Goal: Information Seeking & Learning: Learn about a topic

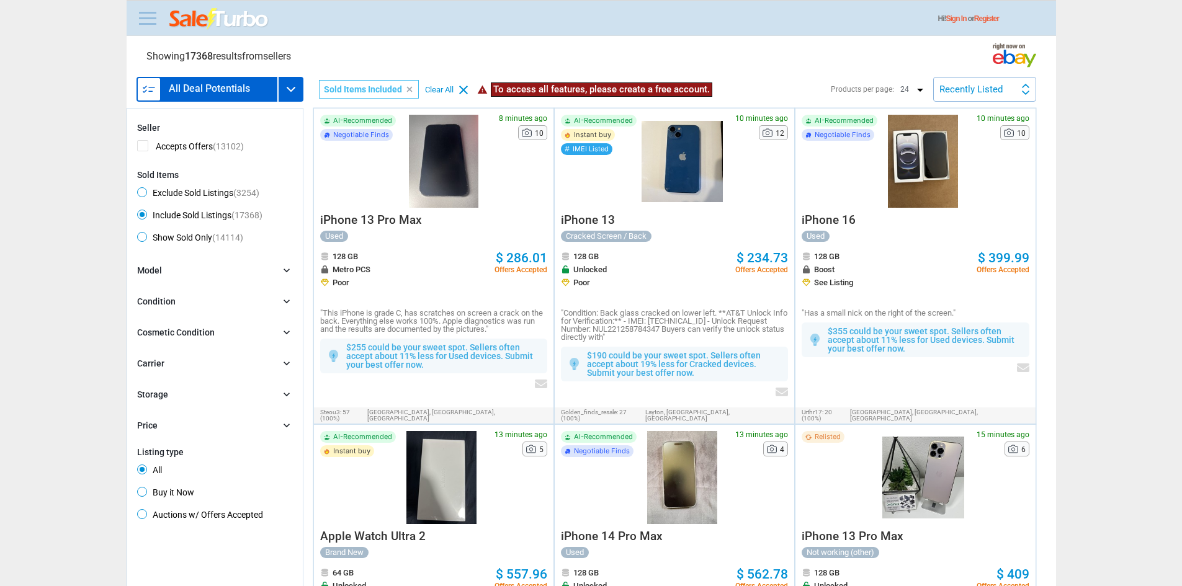
click at [150, 19] on span at bounding box center [147, 18] width 17 height 2
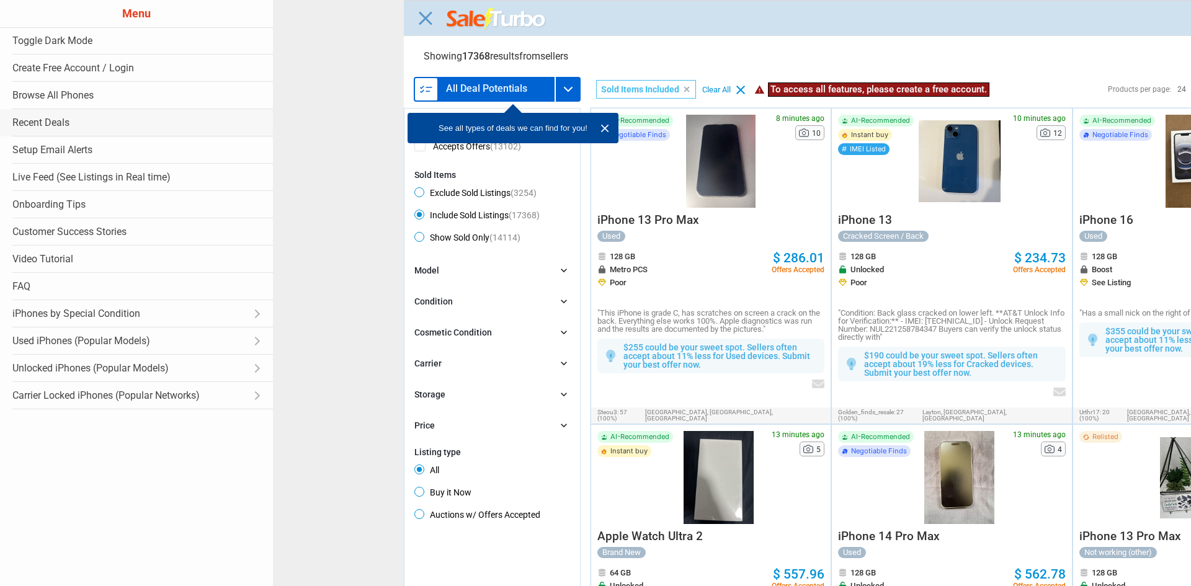
click at [69, 120] on link "Recent Deals" at bounding box center [136, 122] width 273 height 27
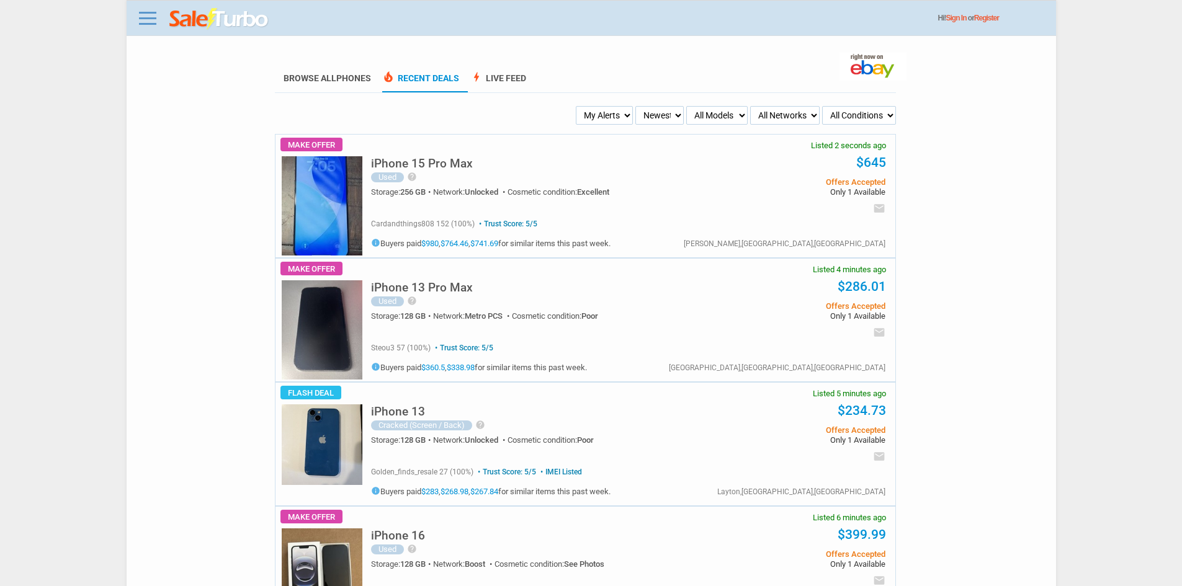
drag, startPoint x: 586, startPoint y: 101, endPoint x: 589, endPoint y: 112, distance: 11.6
click at [589, 112] on select "My Alerts All Deals BIN Only w/ Offers Only" at bounding box center [604, 115] width 57 height 19
select select "flash_bin"
click at [578, 107] on select "My Alerts All Deals BIN Only w/ Offers Only" at bounding box center [604, 115] width 57 height 19
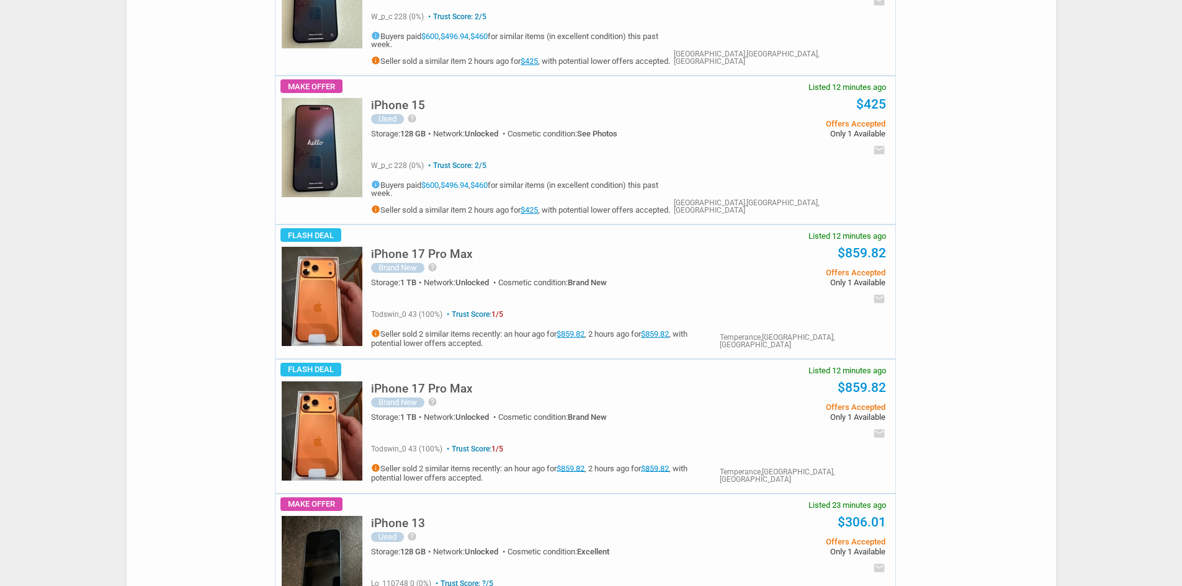
scroll to position [993, 0]
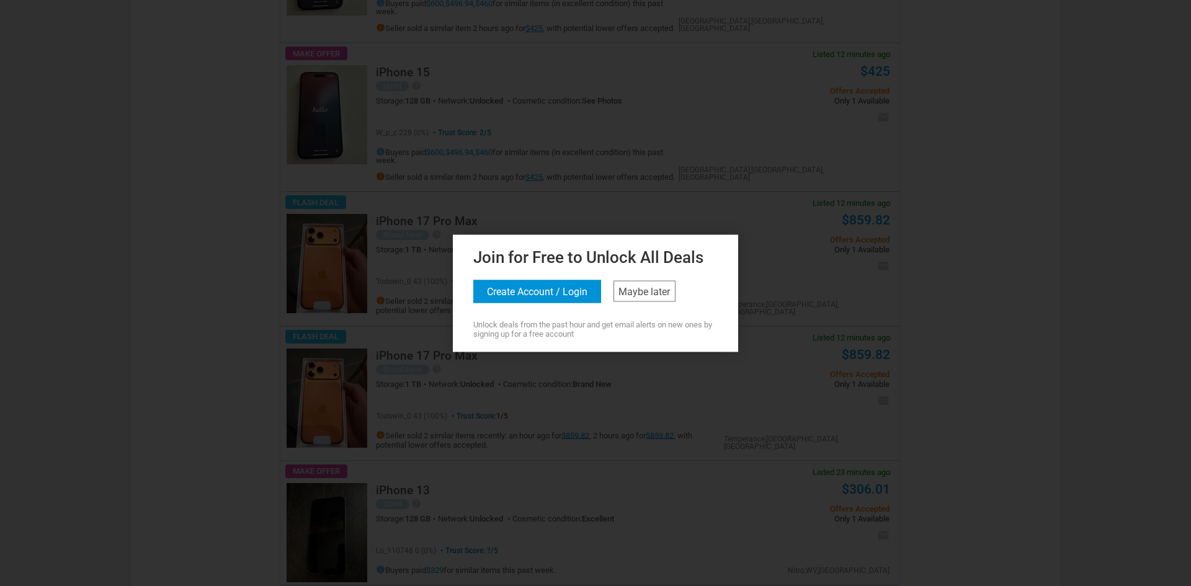
drag, startPoint x: 308, startPoint y: 269, endPoint x: 450, endPoint y: 288, distance: 144.1
click at [308, 268] on div at bounding box center [595, 293] width 1191 height 586
click at [656, 310] on div "Join for Free to Unlock All Deals Create Account / Login Maybe later Unlock dea…" at bounding box center [595, 291] width 279 height 94
click at [632, 290] on link "Maybe later" at bounding box center [645, 290] width 62 height 21
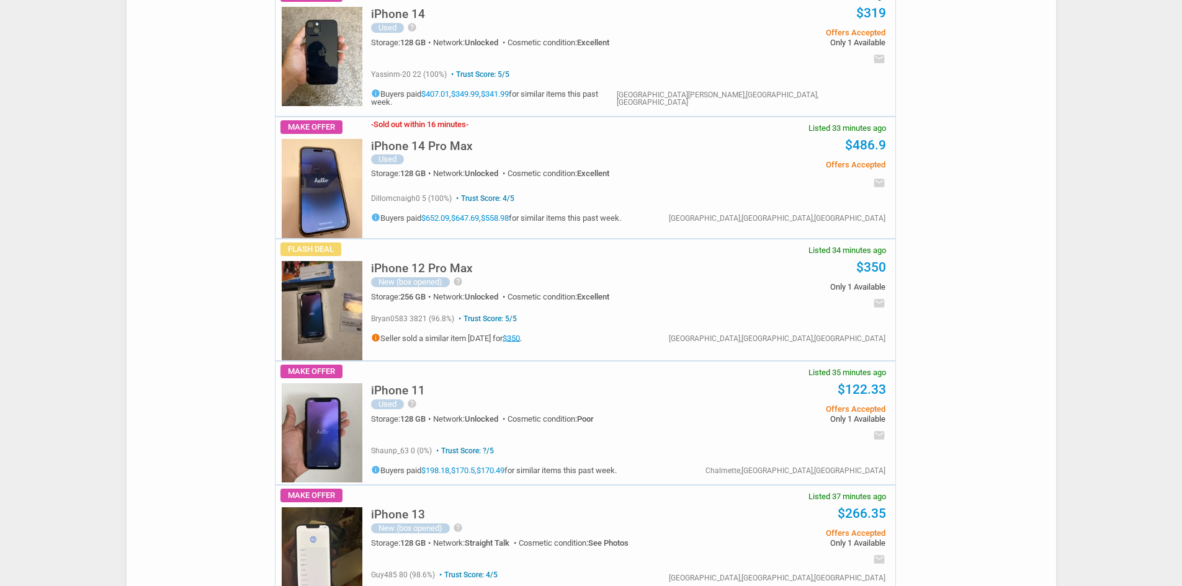
scroll to position [2544, 0]
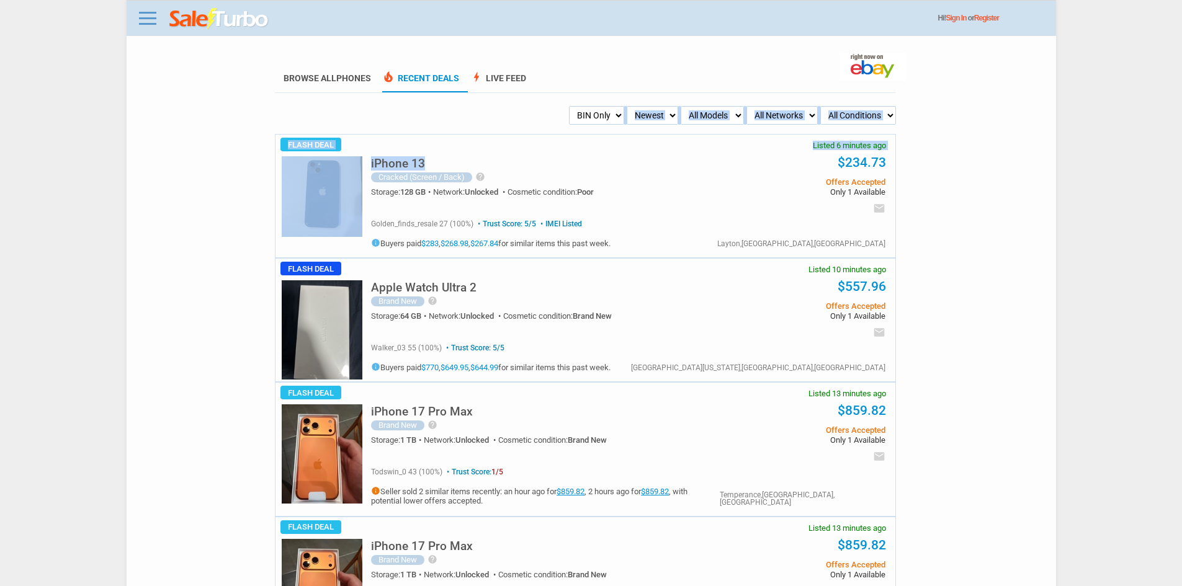
drag, startPoint x: 581, startPoint y: 128, endPoint x: 592, endPoint y: 123, distance: 11.4
click at [592, 123] on select "My Alerts All Deals BIN Only w/ Offers Only" at bounding box center [596, 115] width 55 height 19
select select "flash_offers"
click at [569, 107] on select "My Alerts All Deals BIN Only w/ Offers Only" at bounding box center [596, 115] width 55 height 19
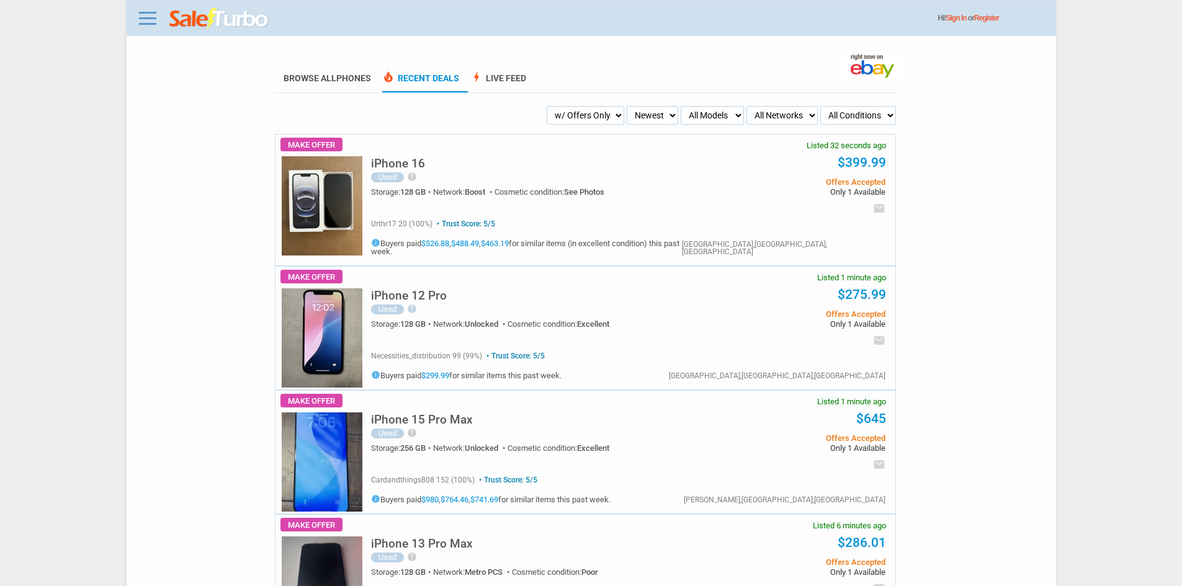
click at [548, 122] on select "My Alerts All Deals BIN Only w/ Offers Only" at bounding box center [586, 115] width 78 height 19
select select "all_deals"
click at [568, 107] on select "My Alerts All Deals BIN Only w/ Offers Only" at bounding box center [586, 115] width 78 height 19
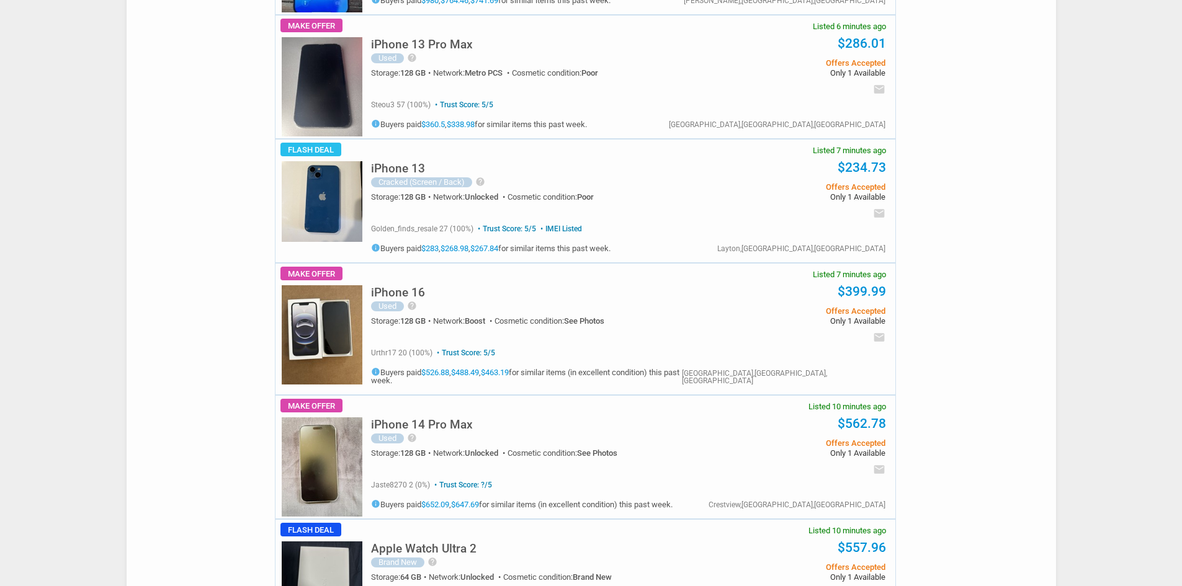
scroll to position [744, 0]
